Goal: Find specific page/section: Find specific page/section

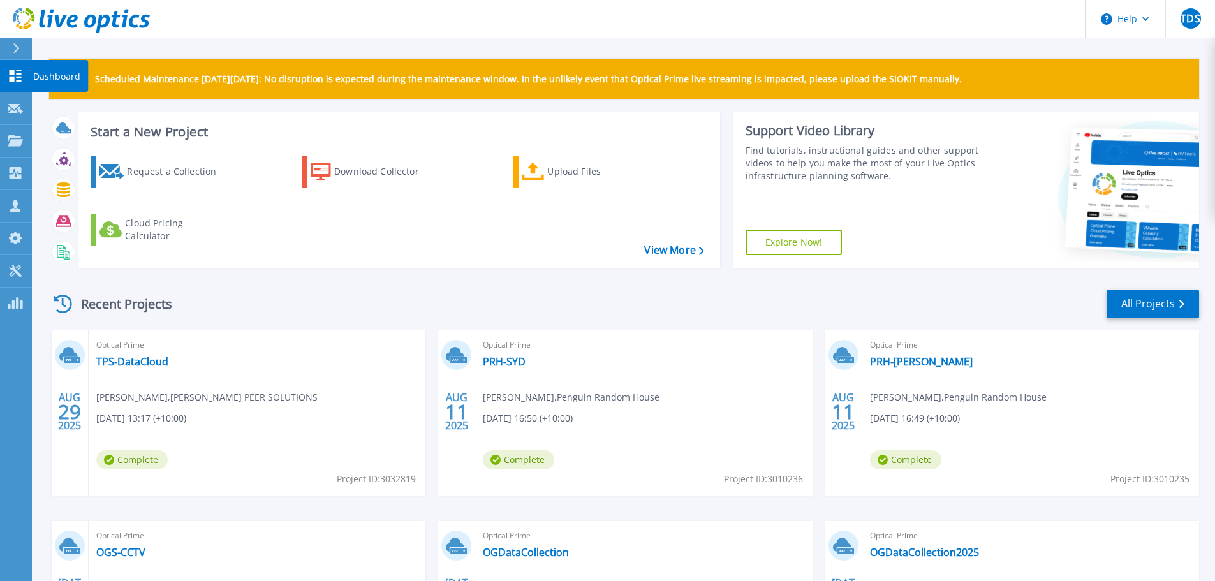
click at [41, 78] on p "Dashboard" at bounding box center [56, 76] width 47 height 33
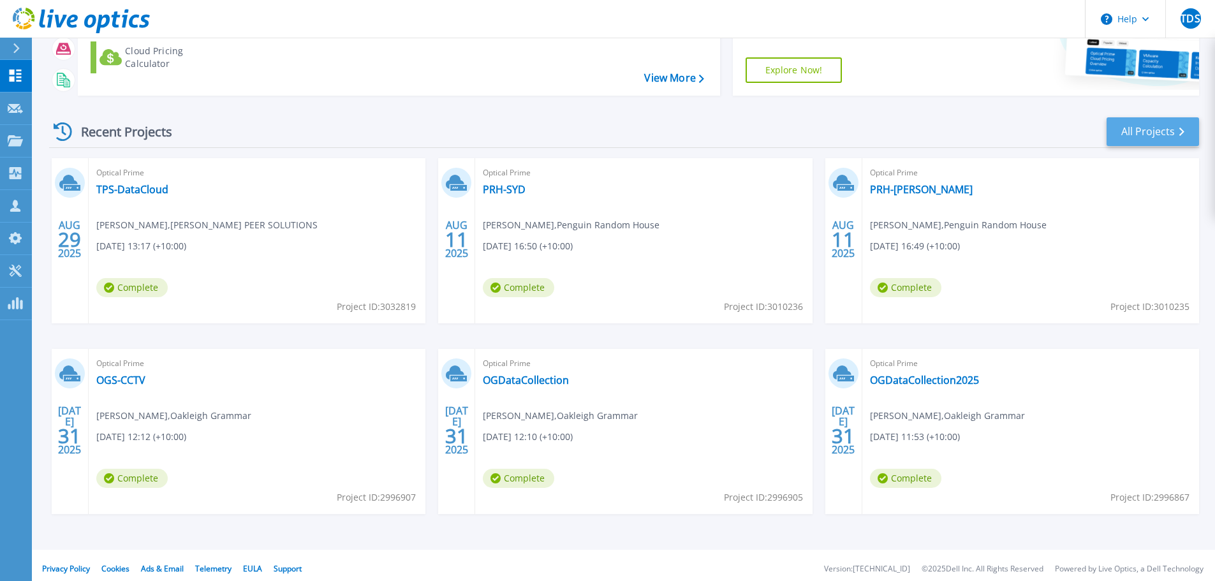
scroll to position [179, 0]
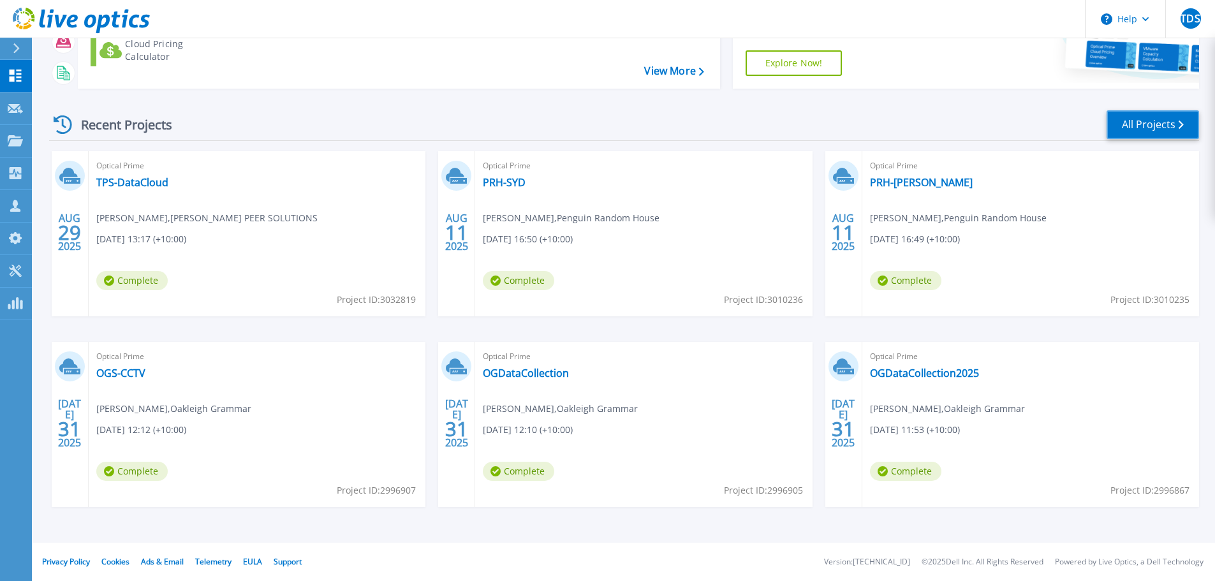
click at [1149, 127] on link "All Projects" at bounding box center [1152, 124] width 92 height 29
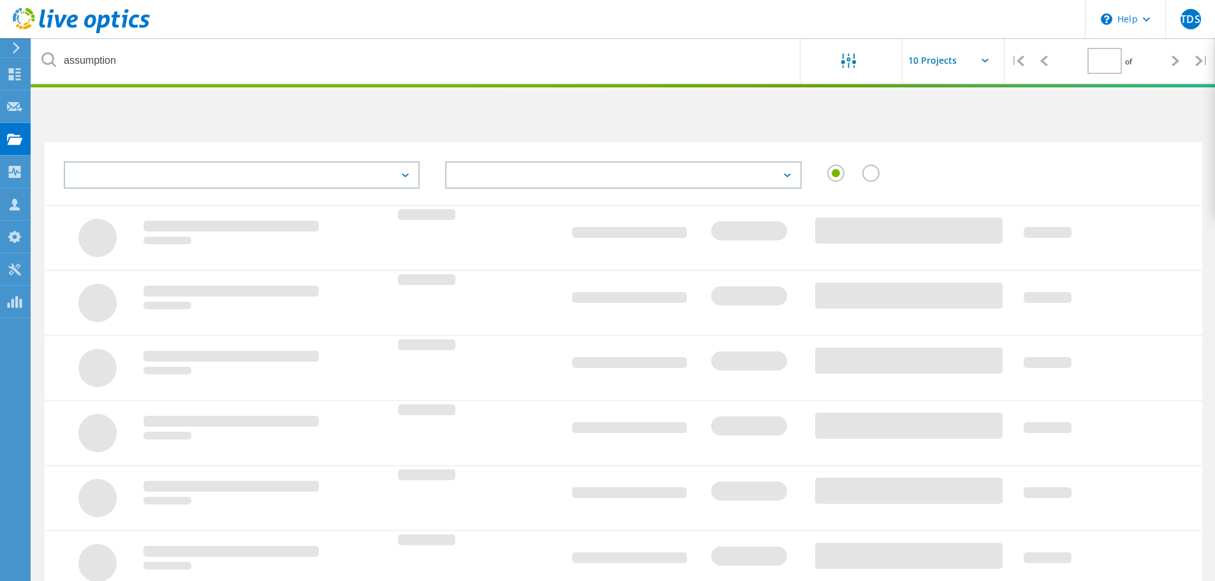
type input "1"
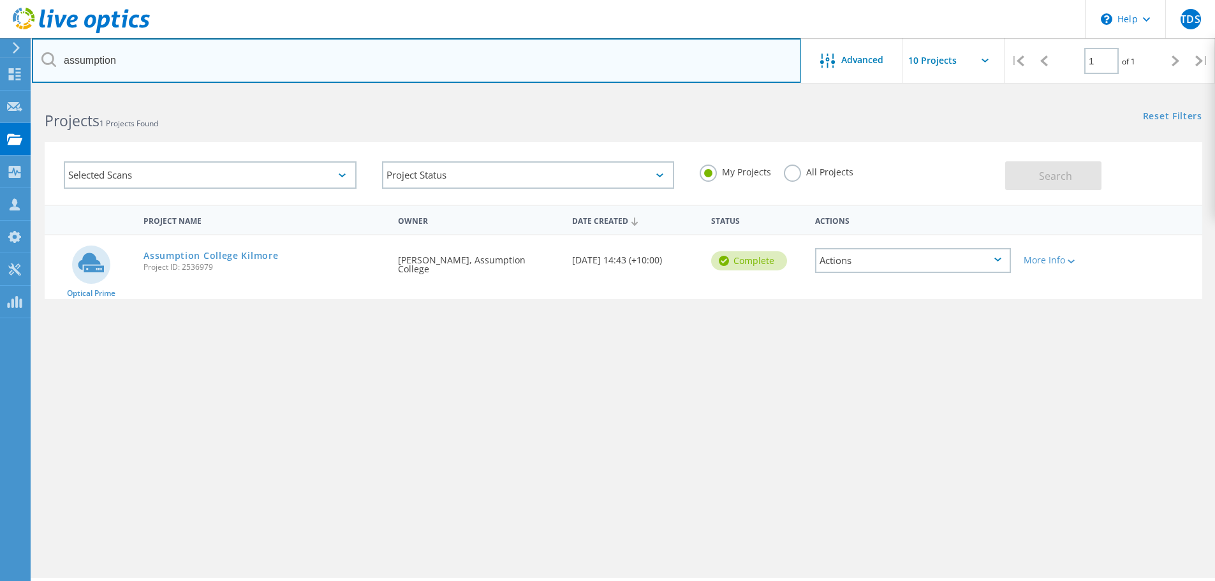
click at [119, 59] on input "assumption" at bounding box center [416, 60] width 769 height 45
type input "a"
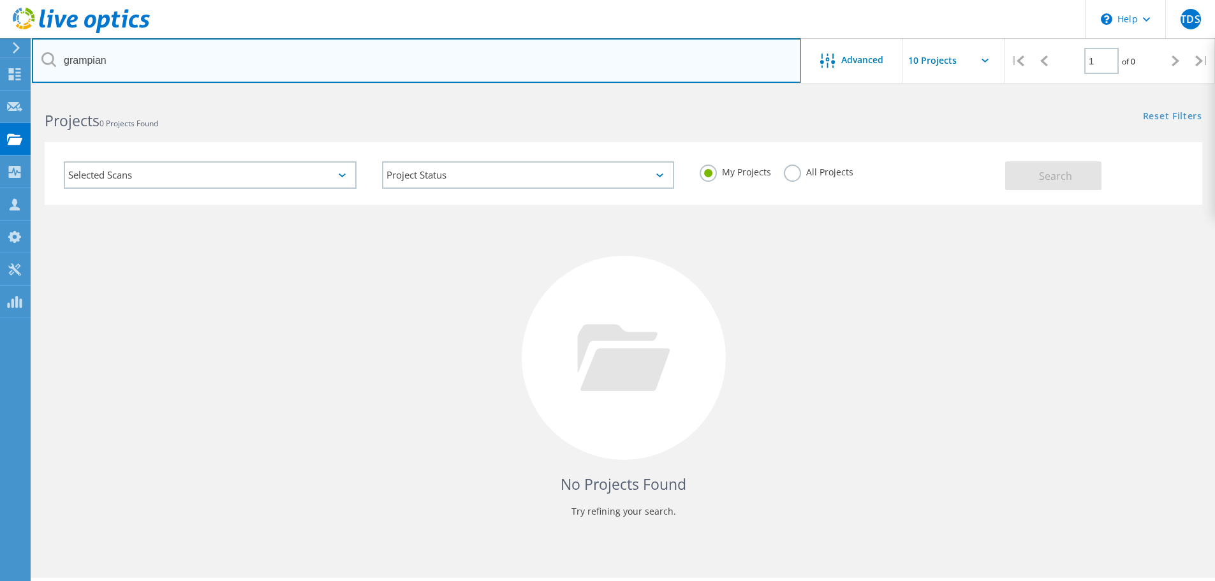
drag, startPoint x: 119, startPoint y: 59, endPoint x: 45, endPoint y: 62, distance: 74.0
click at [45, 62] on div "grampian" at bounding box center [416, 60] width 768 height 45
drag, startPoint x: 106, startPoint y: 61, endPoint x: 59, endPoint y: 61, distance: 47.8
click at [59, 61] on input "balarat" at bounding box center [416, 60] width 769 height 45
type input "health"
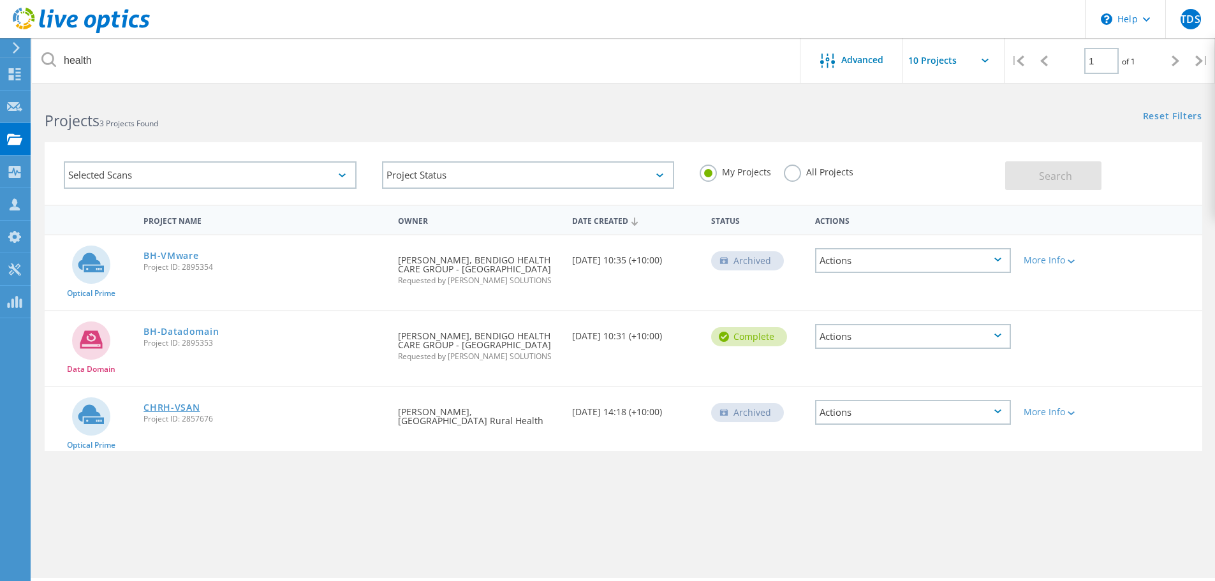
click at [187, 412] on link "CHRH-VSAN" at bounding box center [171, 407] width 56 height 9
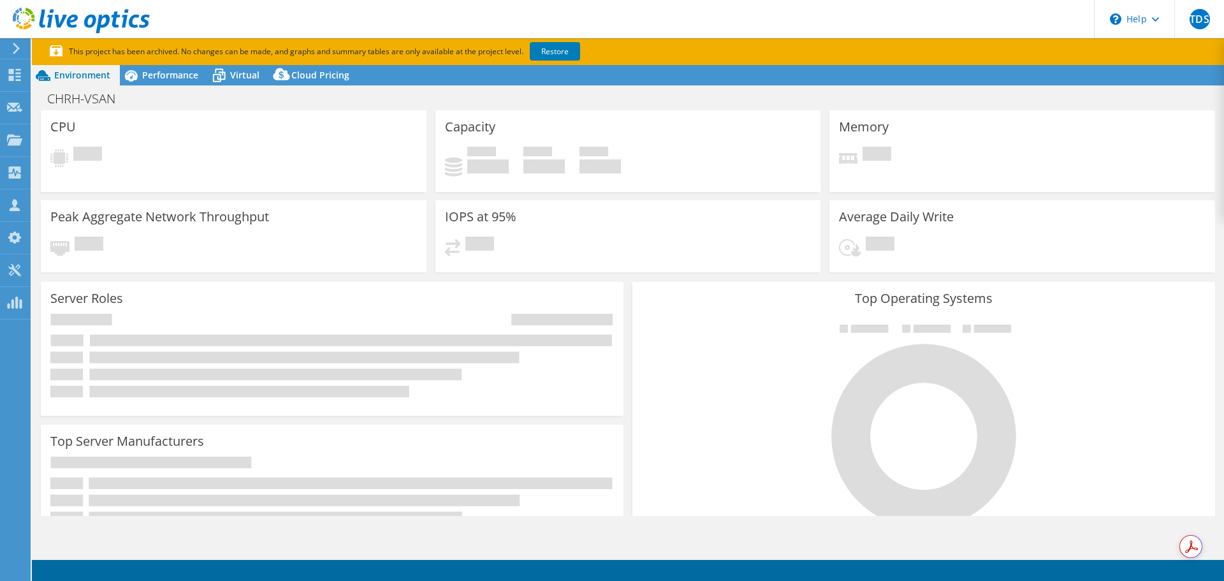
select select "[GEOGRAPHIC_DATA]"
select select "USD"
